Goal: Browse casually: Explore the website without a specific task or goal

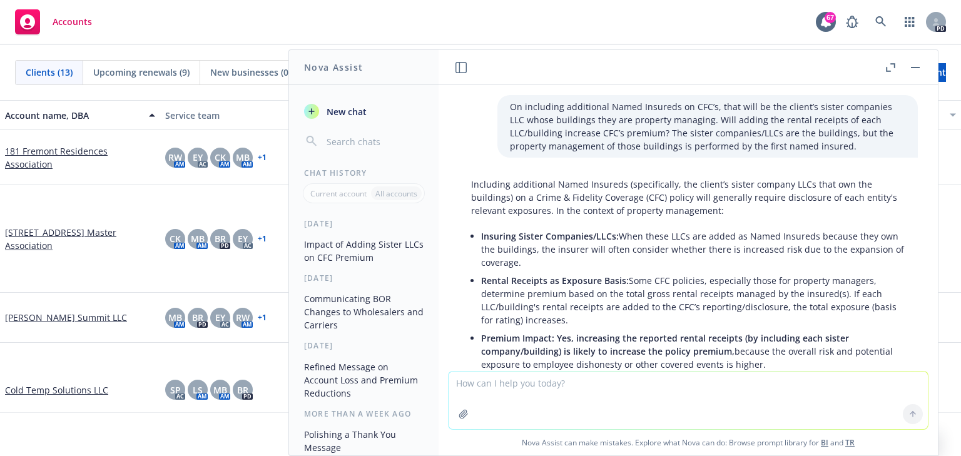
scroll to position [943, 0]
